Goal: Transaction & Acquisition: Purchase product/service

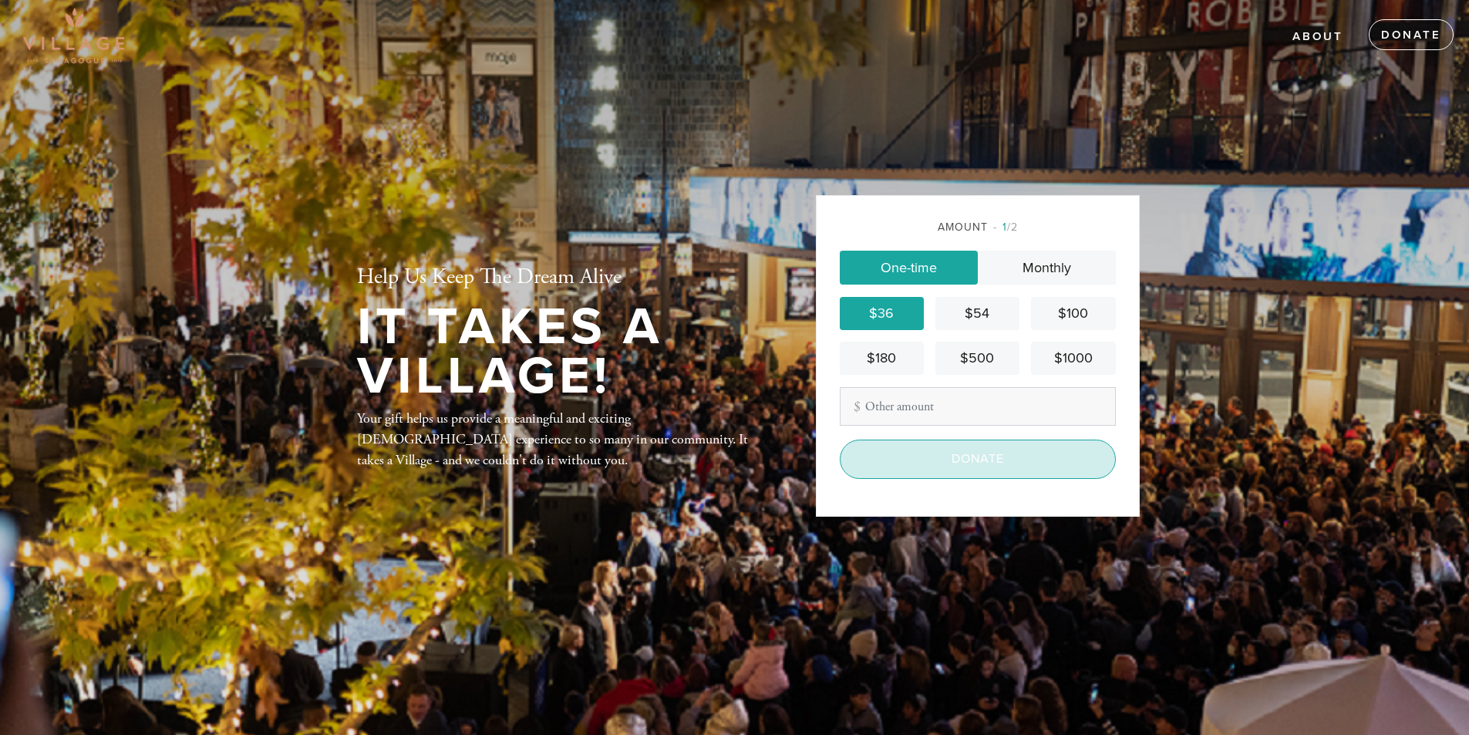
click at [984, 452] on input "Donate" at bounding box center [978, 459] width 276 height 39
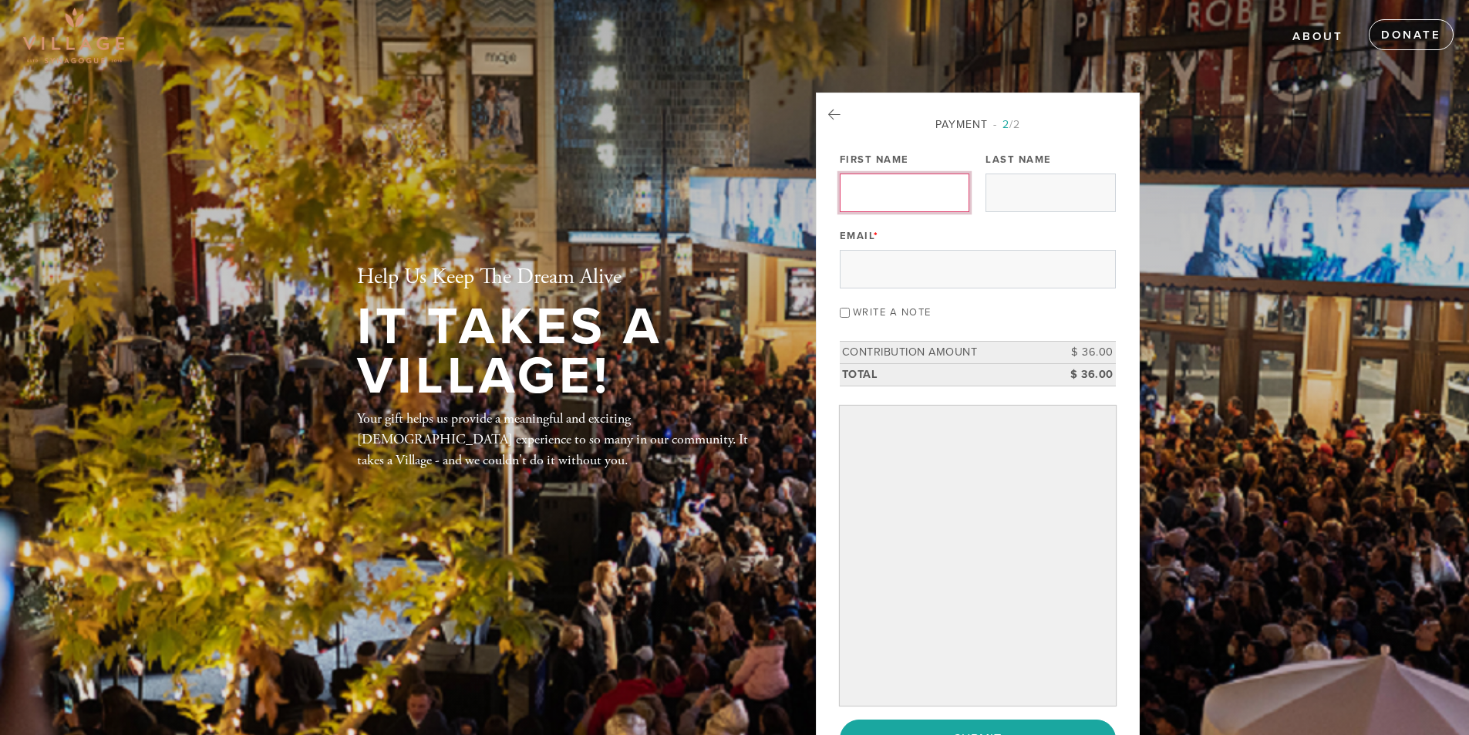
click at [873, 201] on input "First Name" at bounding box center [905, 193] width 130 height 39
type input "Raymond"
type input "Blum"
type input "JewishTeddyBear@hotmail.com"
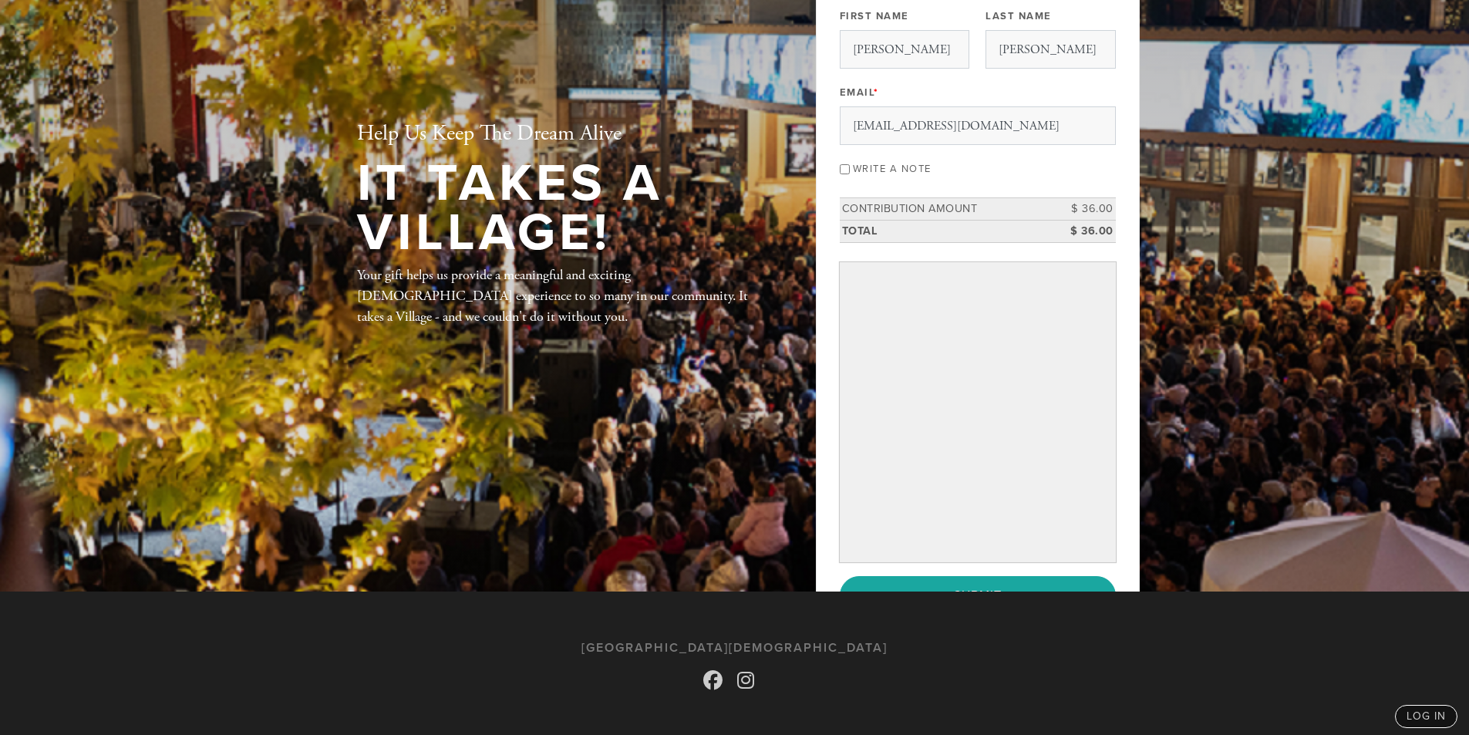
scroll to position [154, 0]
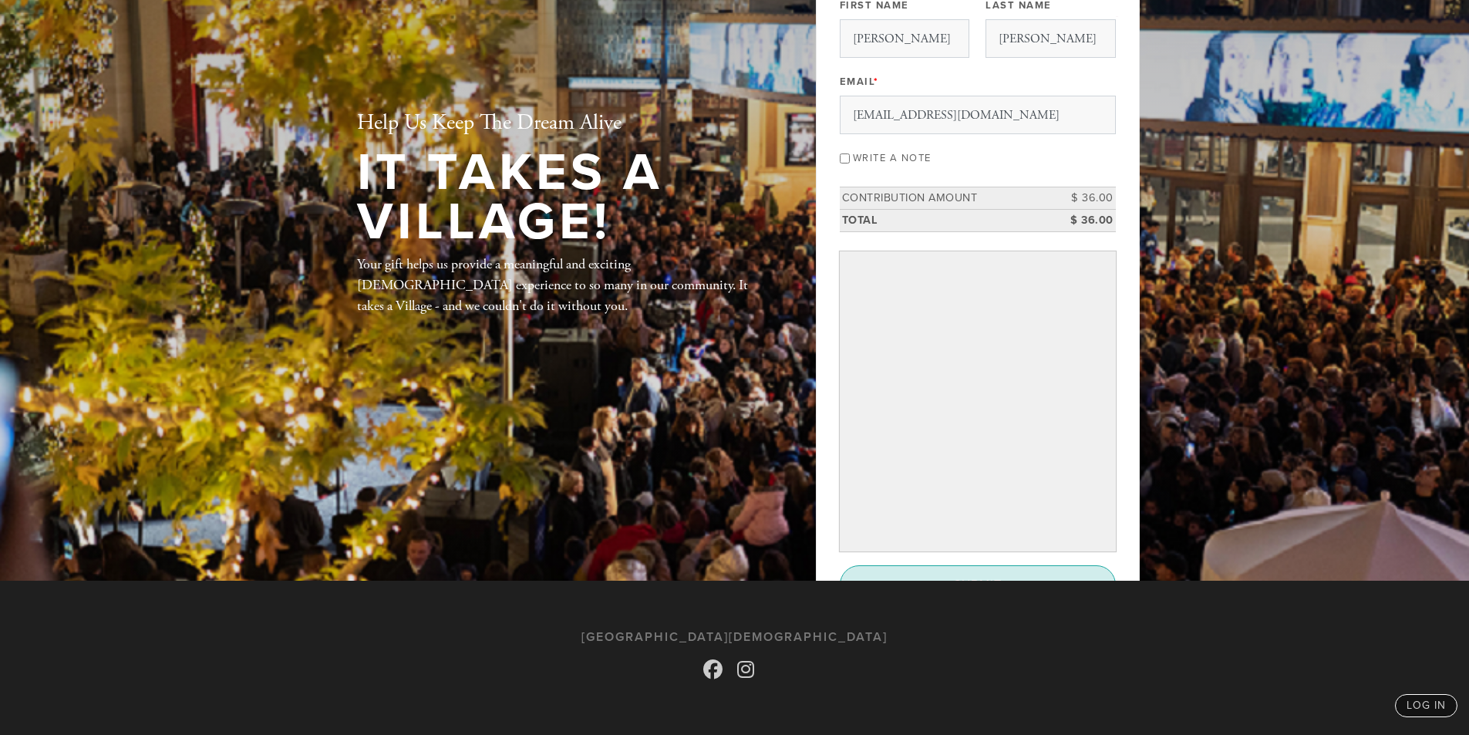
click at [1029, 575] on input "Submit" at bounding box center [978, 584] width 276 height 39
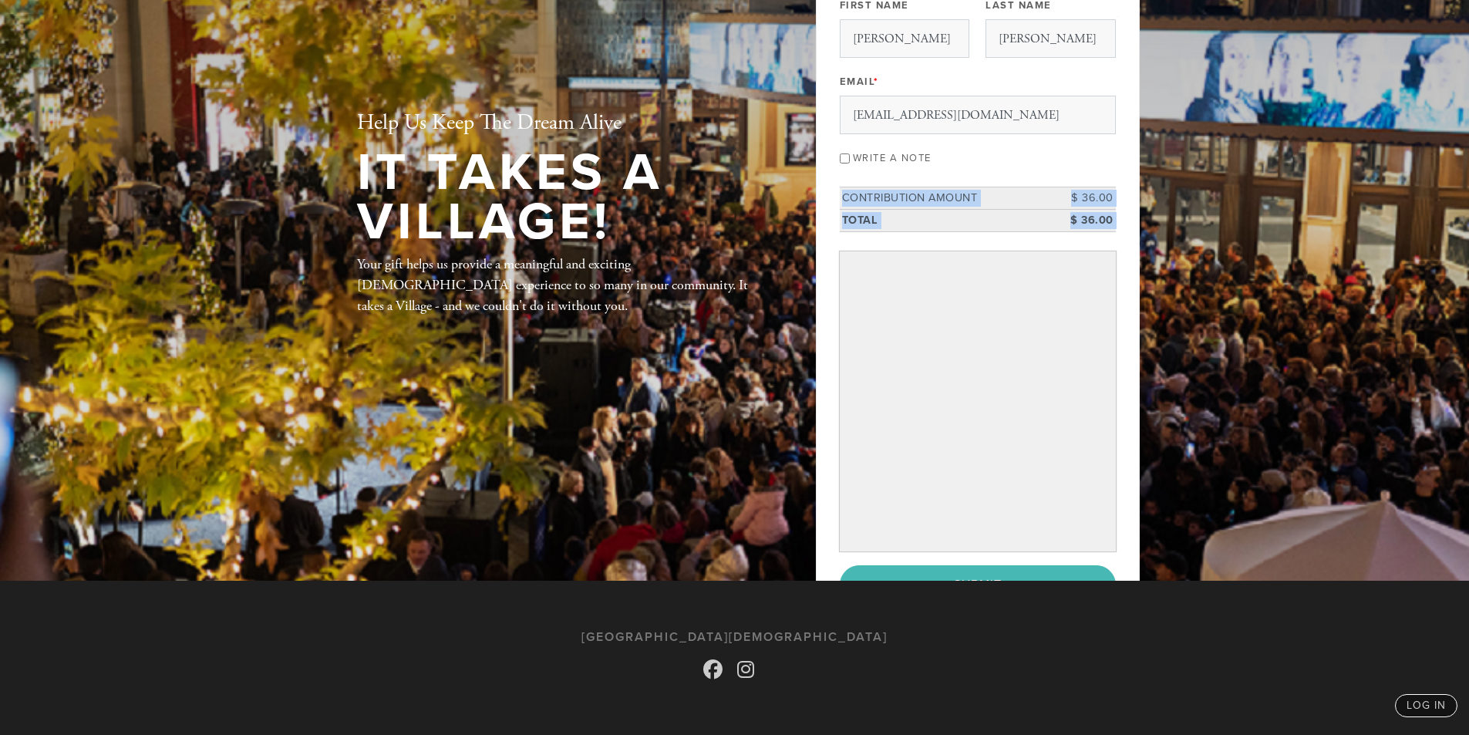
drag, startPoint x: 1135, startPoint y: 212, endPoint x: 1138, endPoint y: 258, distance: 46.4
click at [1138, 258] on div "Payment 2 /2 Payment Processor Pay Later Credit Card First Name Raymond Last Na…" at bounding box center [978, 289] width 324 height 703
